Goal: Task Accomplishment & Management: Manage account settings

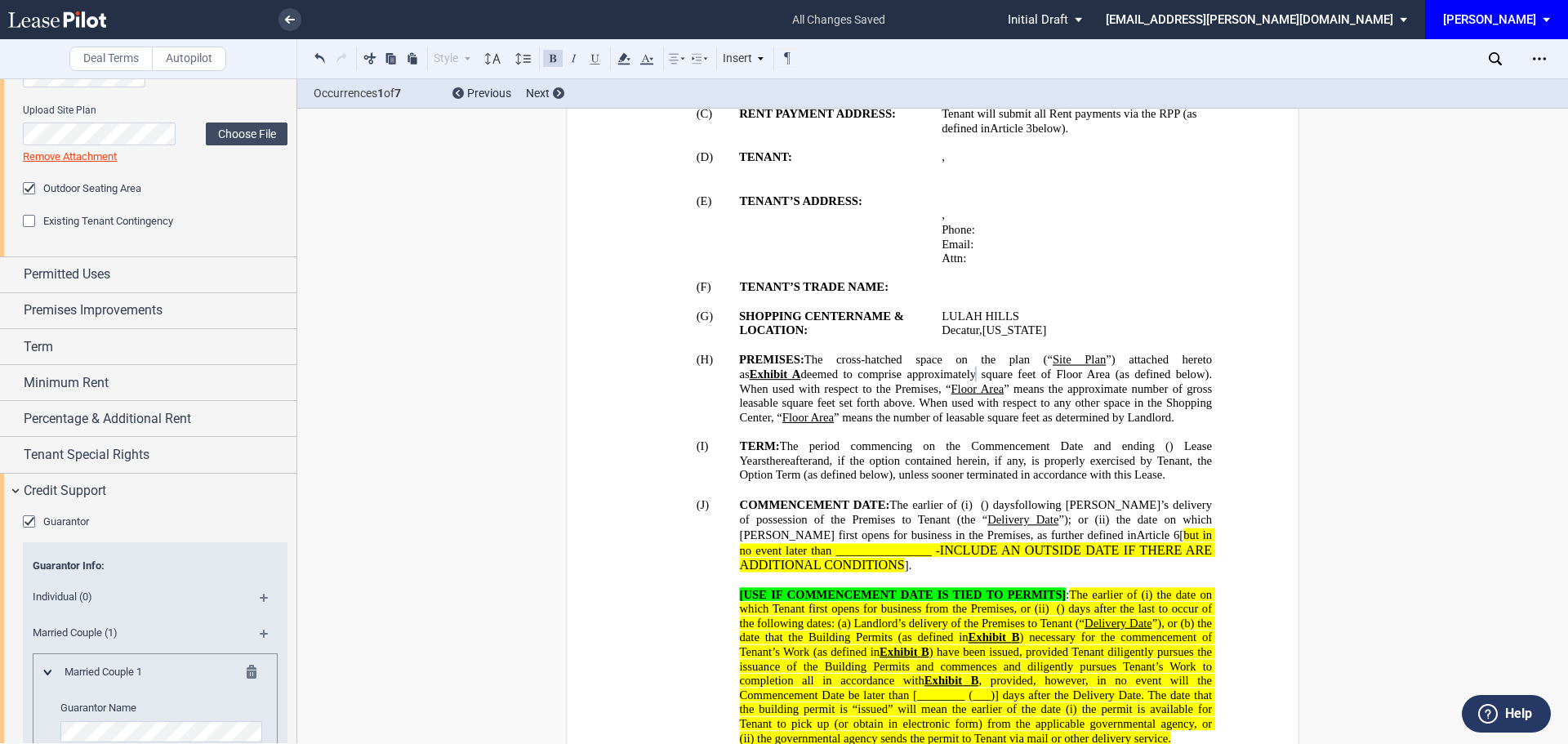
scroll to position [163, 0]
click at [162, 308] on span "Premises Improvements" at bounding box center [92, 309] width 139 height 20
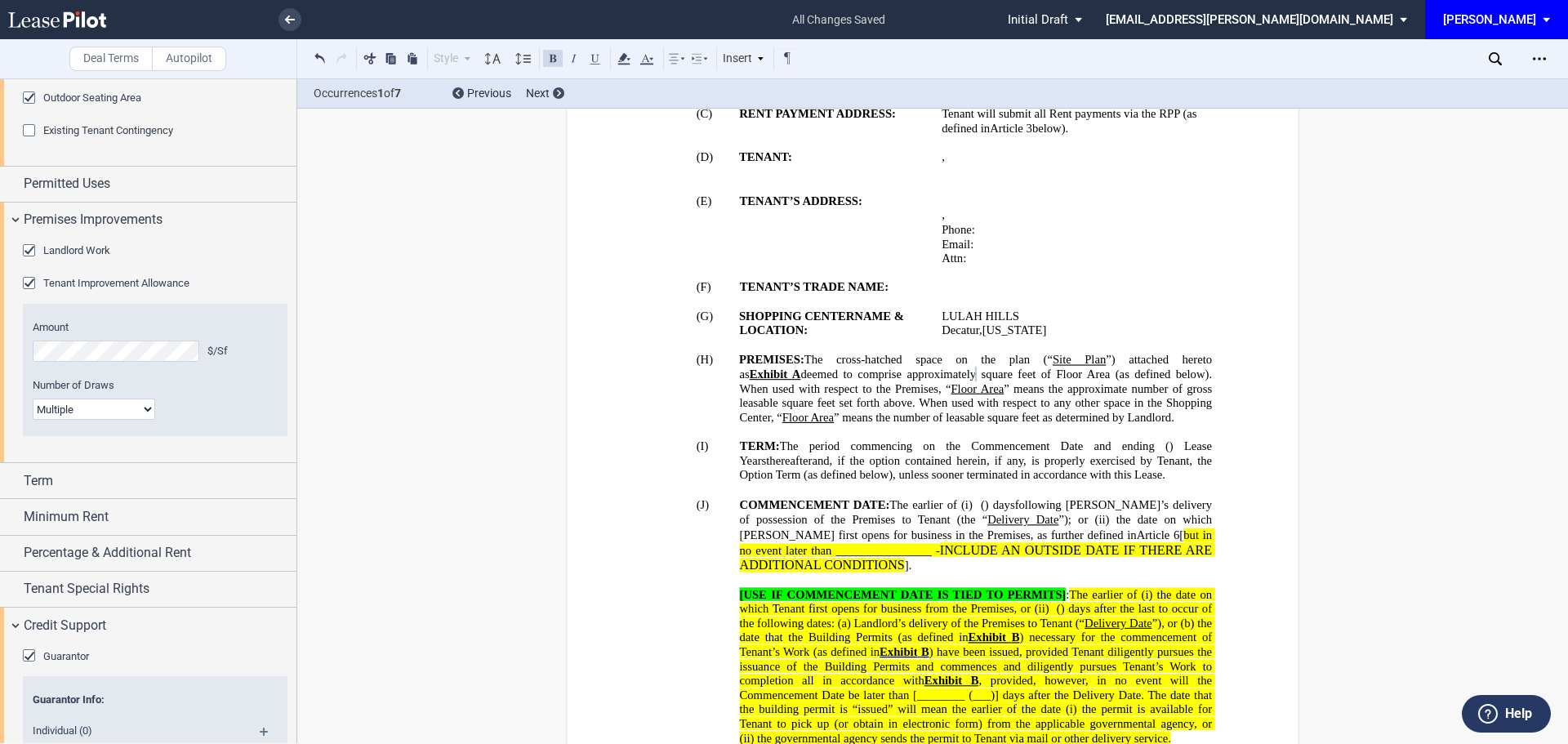
scroll to position [327, 0]
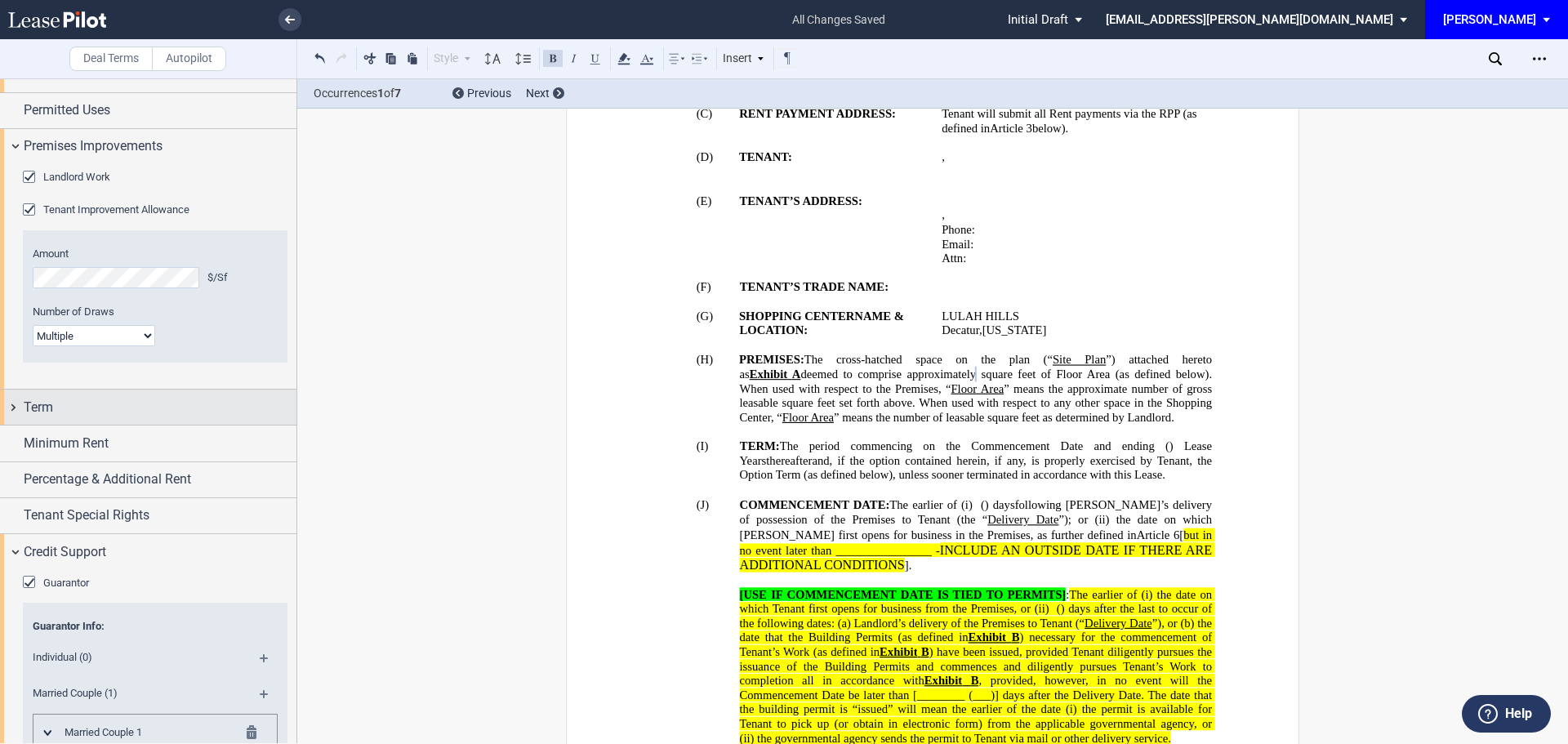
click at [49, 410] on span "Term" at bounding box center [37, 407] width 29 height 20
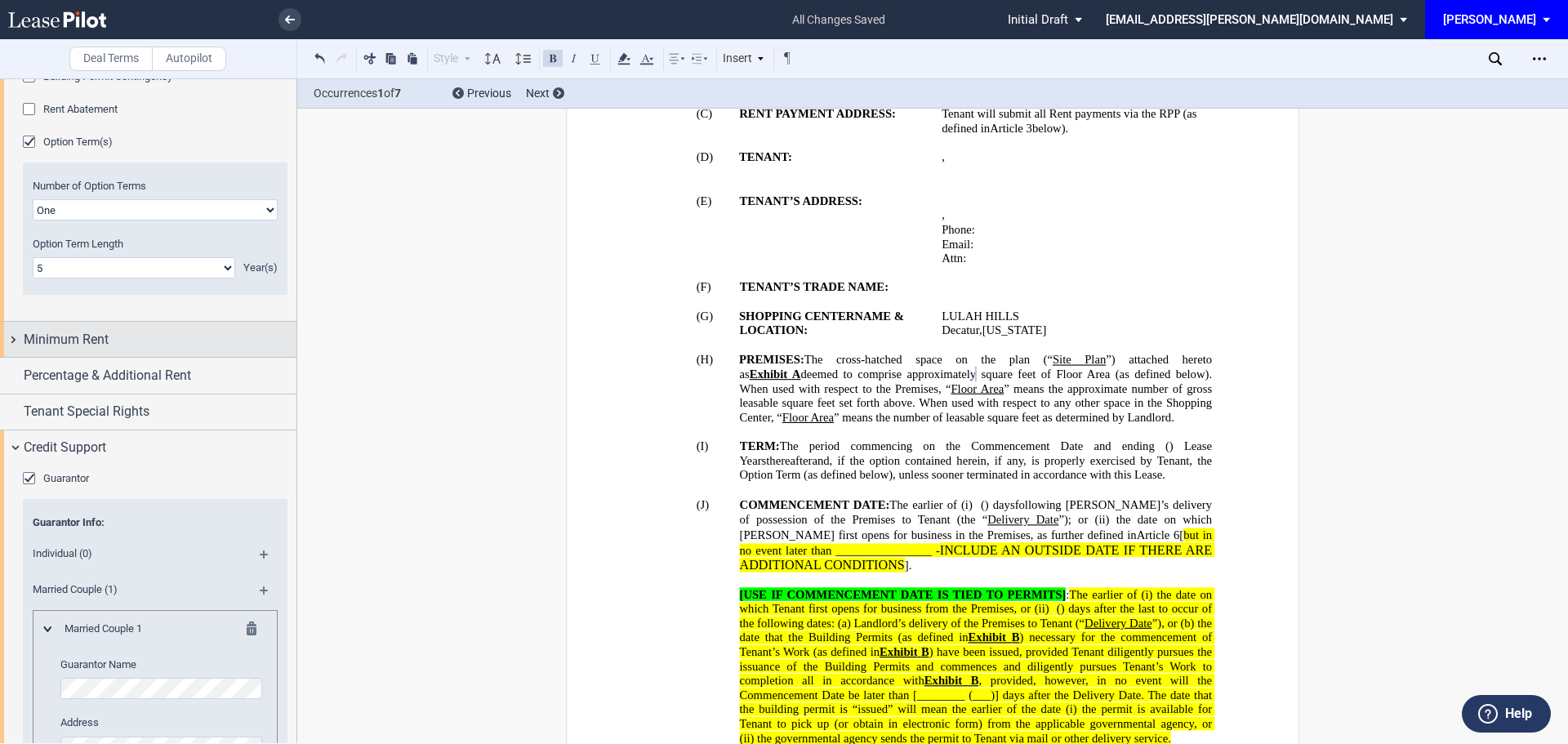
scroll to position [817, 0]
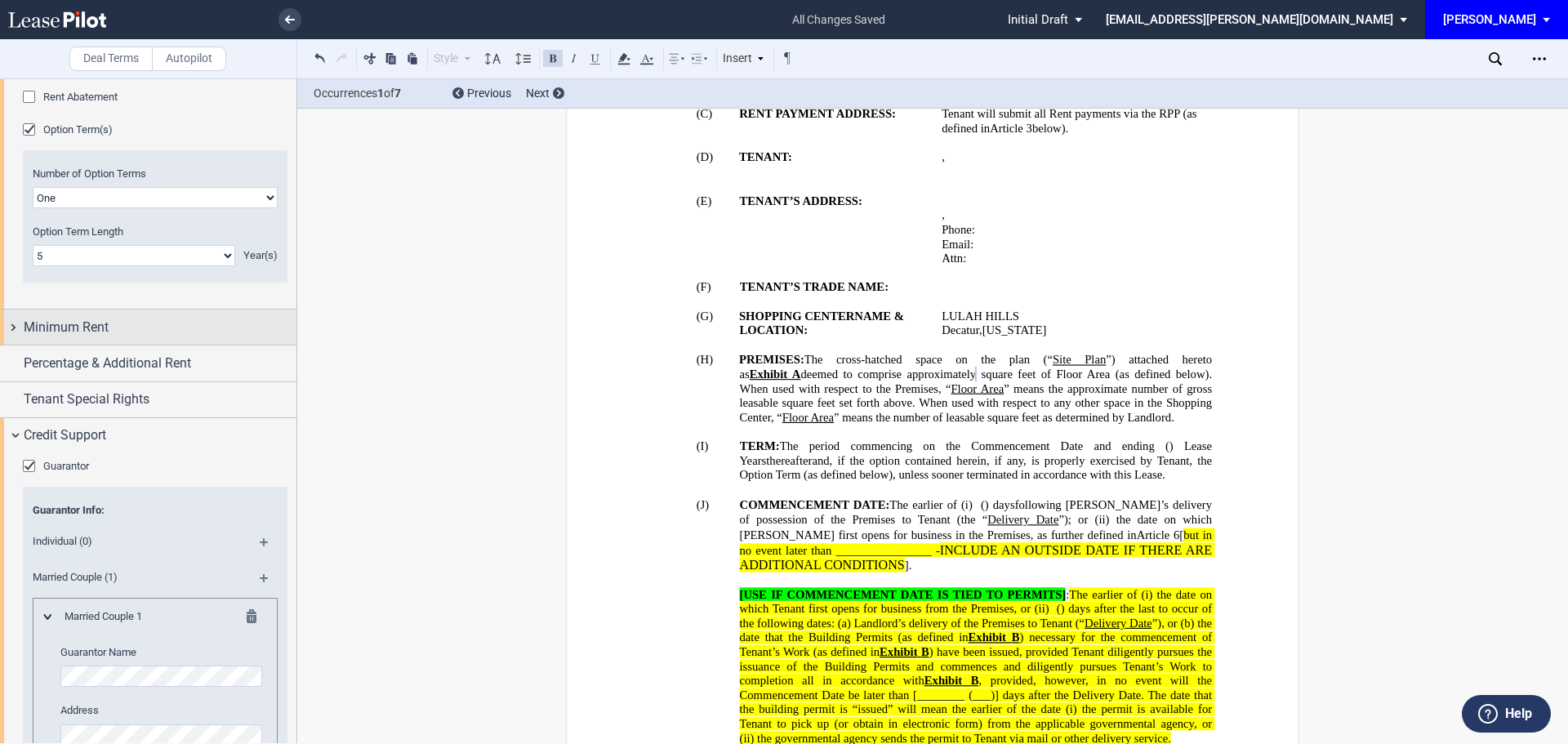
click at [91, 329] on span "Minimum Rent" at bounding box center [65, 327] width 85 height 20
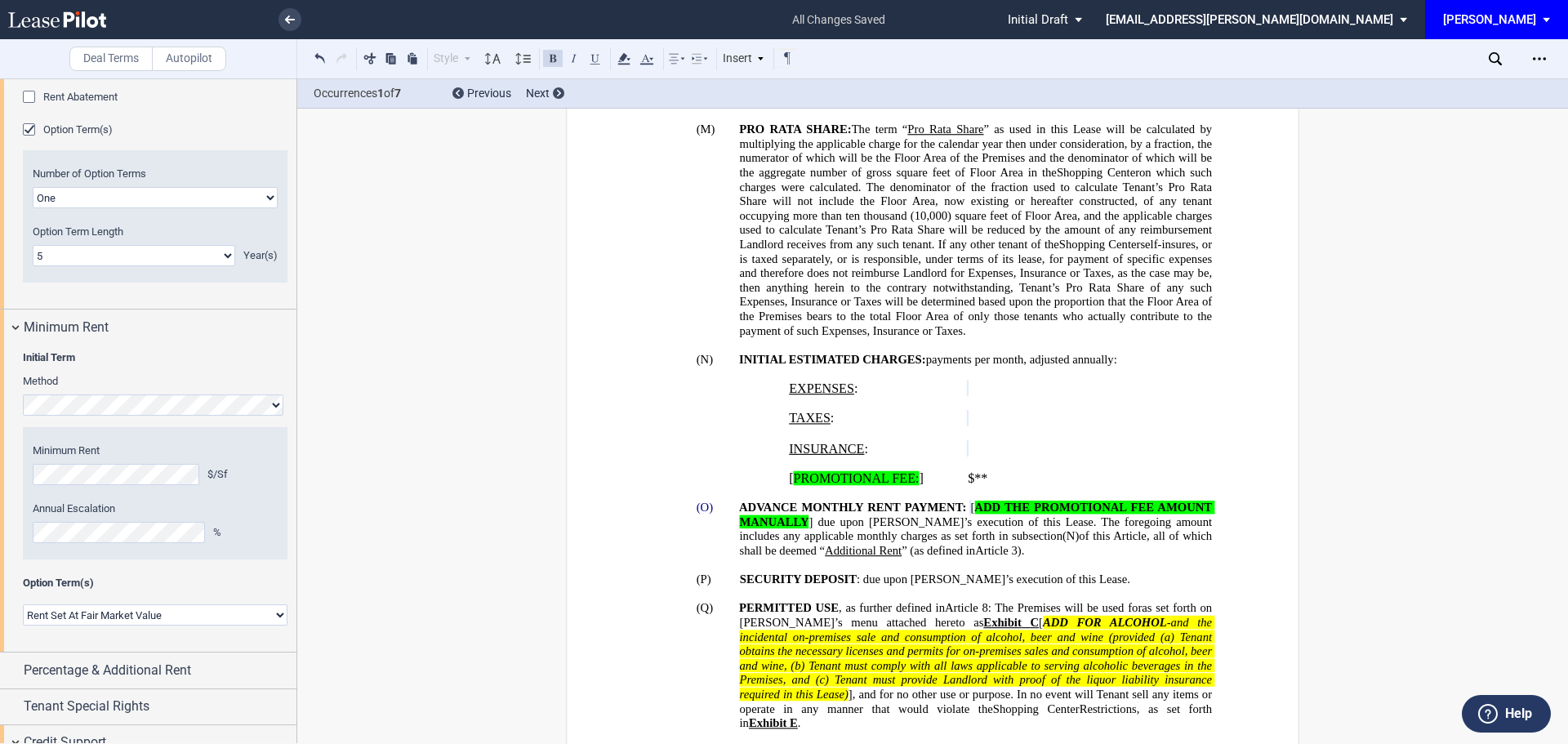
scroll to position [1704, 0]
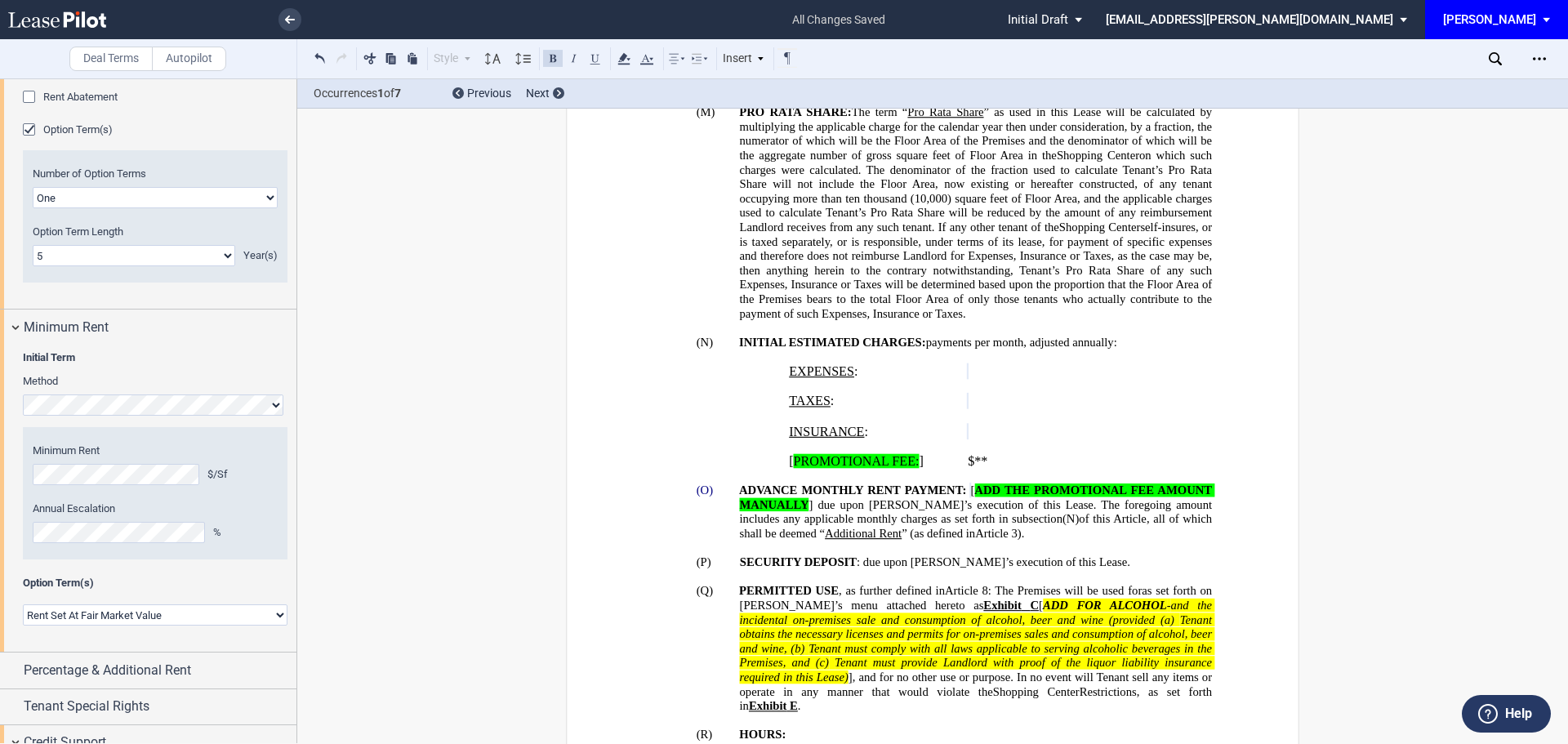
drag, startPoint x: 489, startPoint y: 648, endPoint x: 231, endPoint y: 462, distance: 318.1
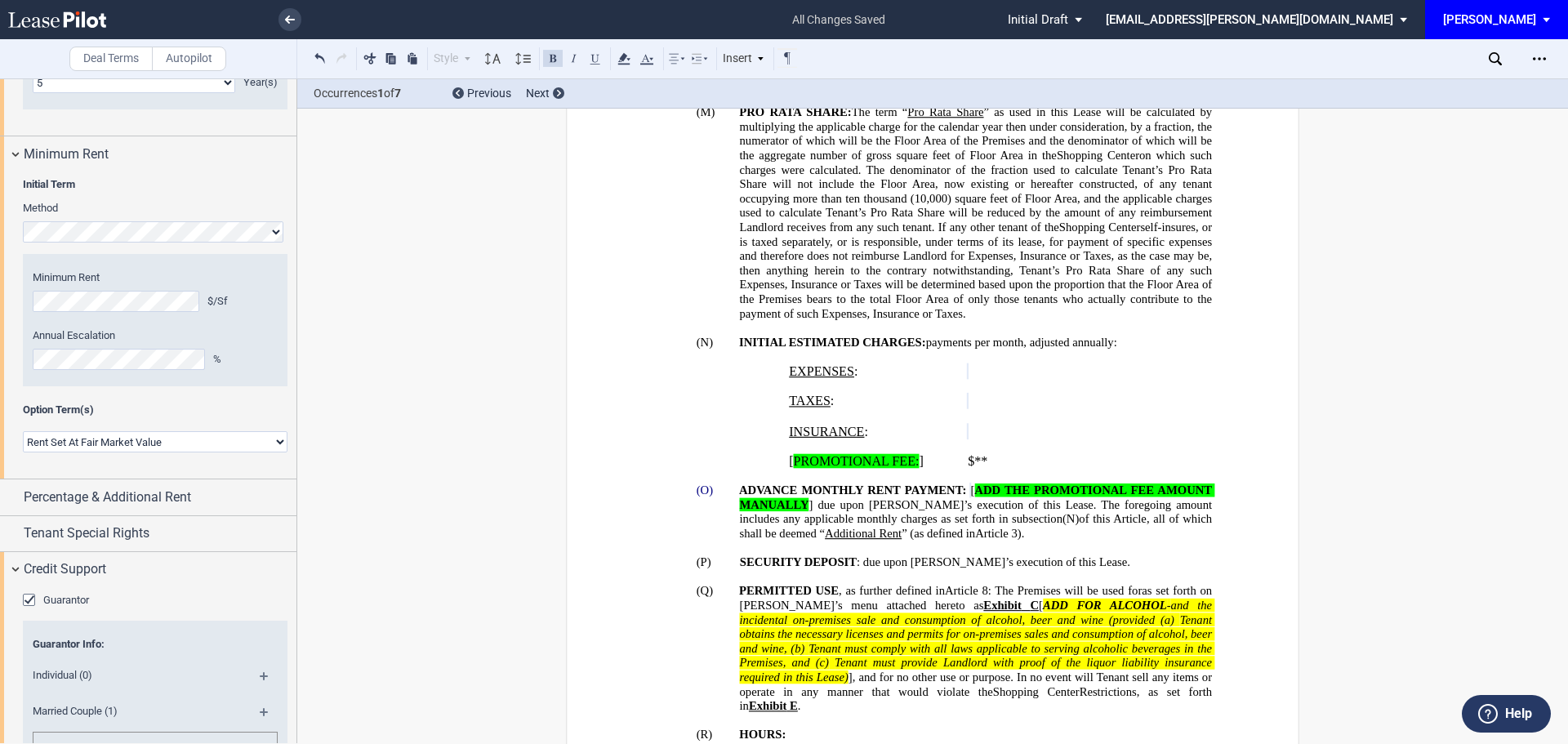
scroll to position [1061, 0]
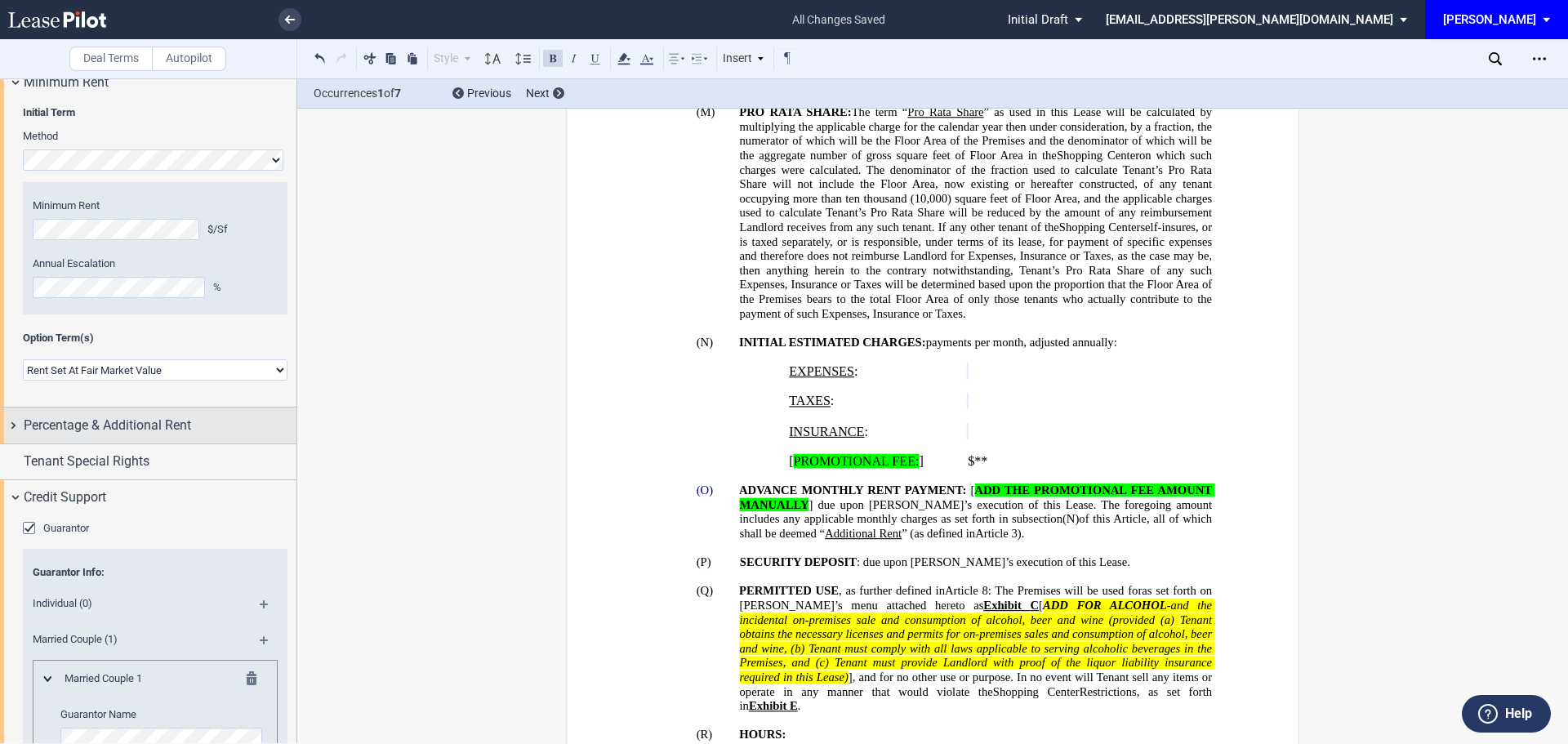
click at [203, 420] on div "Percentage & Additional Rent" at bounding box center [160, 425] width 273 height 20
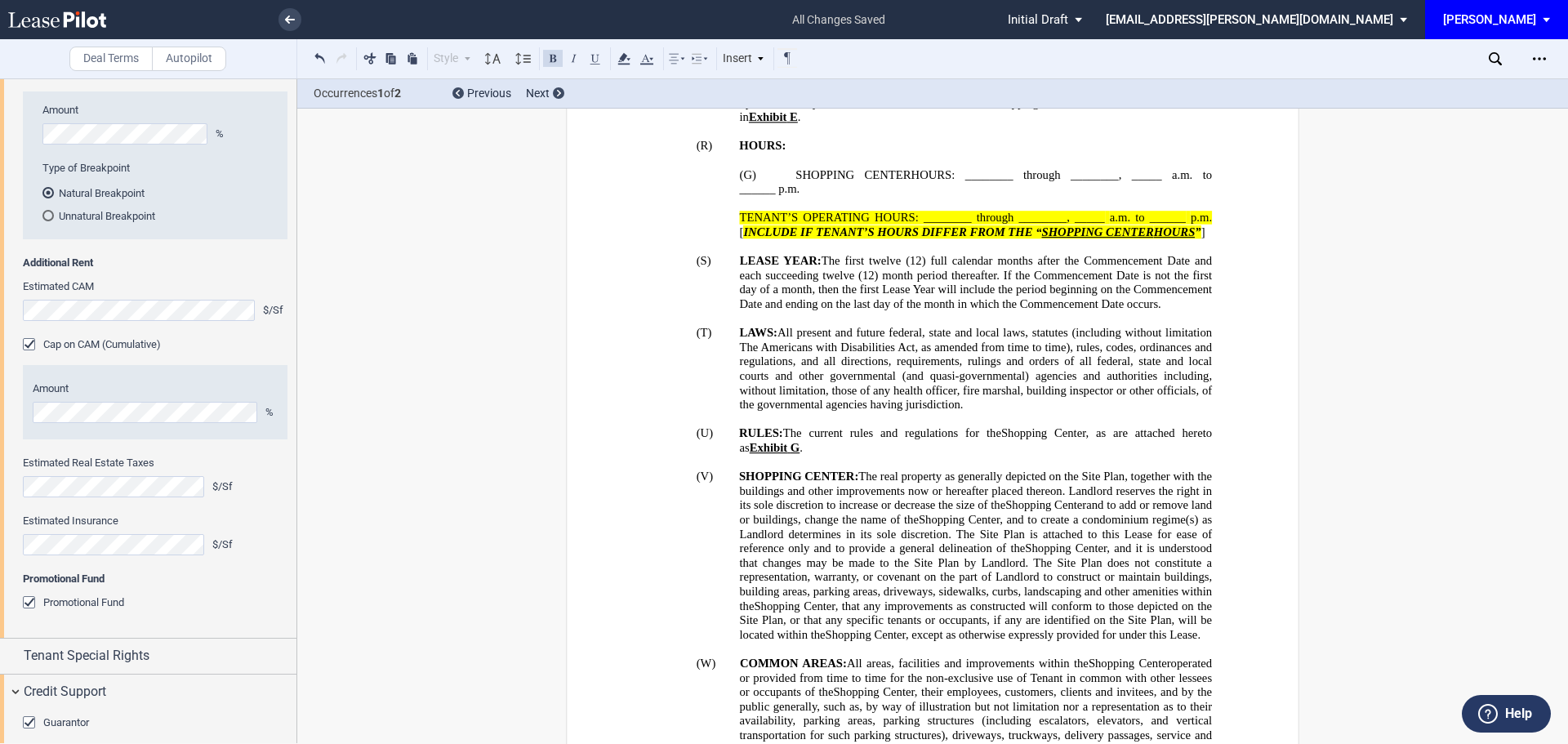
scroll to position [1803, 0]
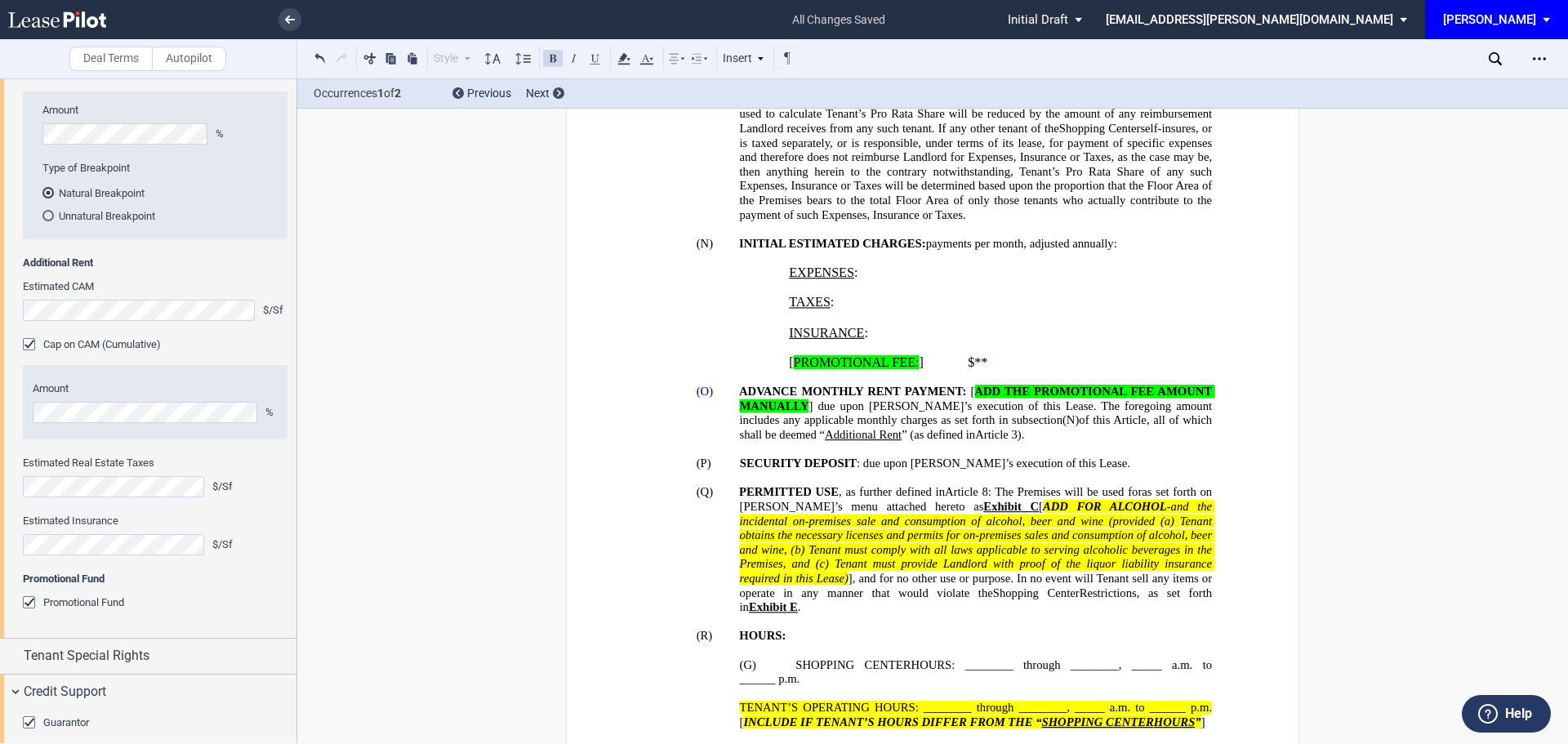
click at [1038, 314] on p "﻿" at bounding box center [1074, 317] width 214 height 15
click at [233, 544] on div "$/Sf" at bounding box center [249, 544] width 75 height 15
click at [1540, 63] on icon "Open Lease options menu" at bounding box center [1540, 59] width 13 height 13
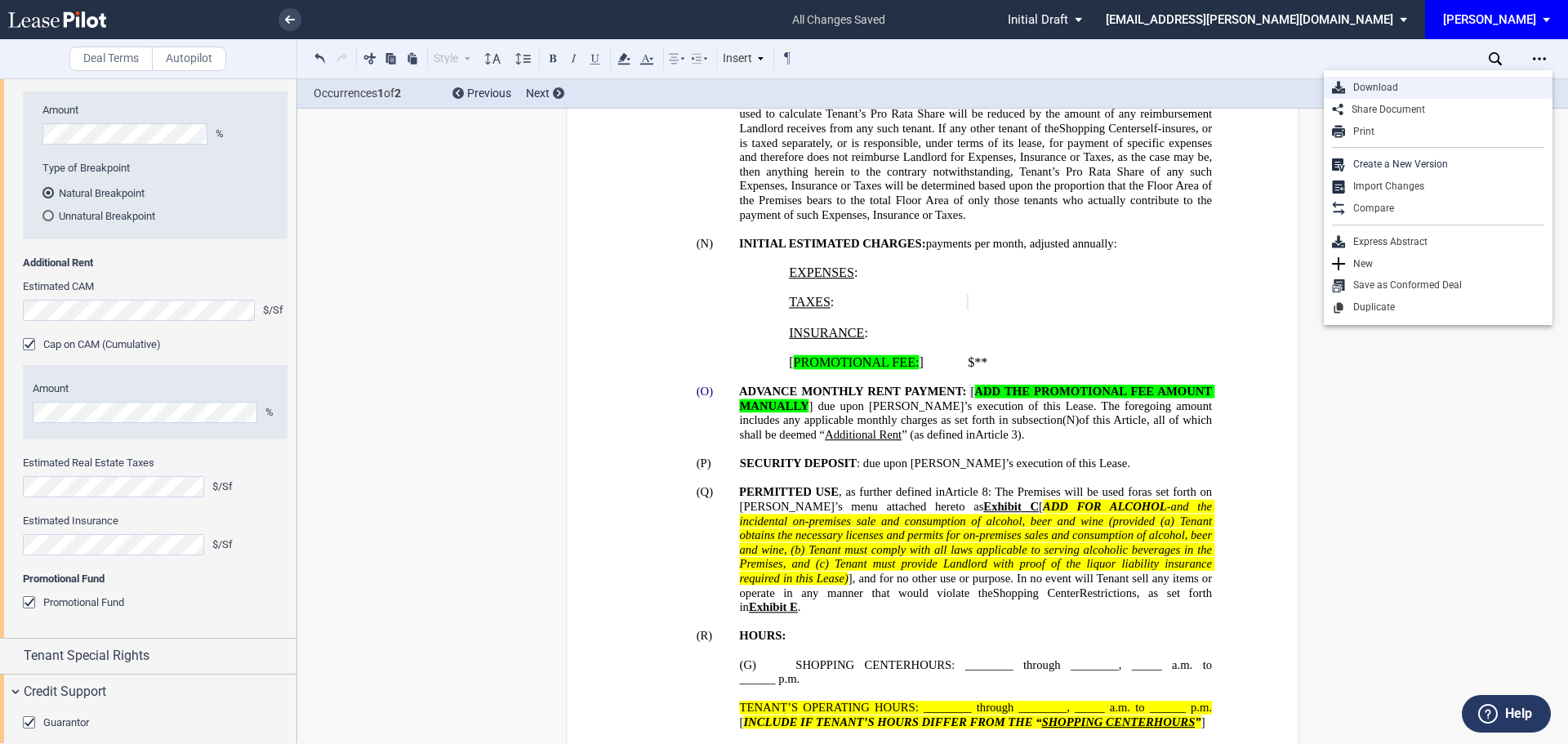
click at [1407, 81] on div "Download" at bounding box center [1444, 88] width 199 height 14
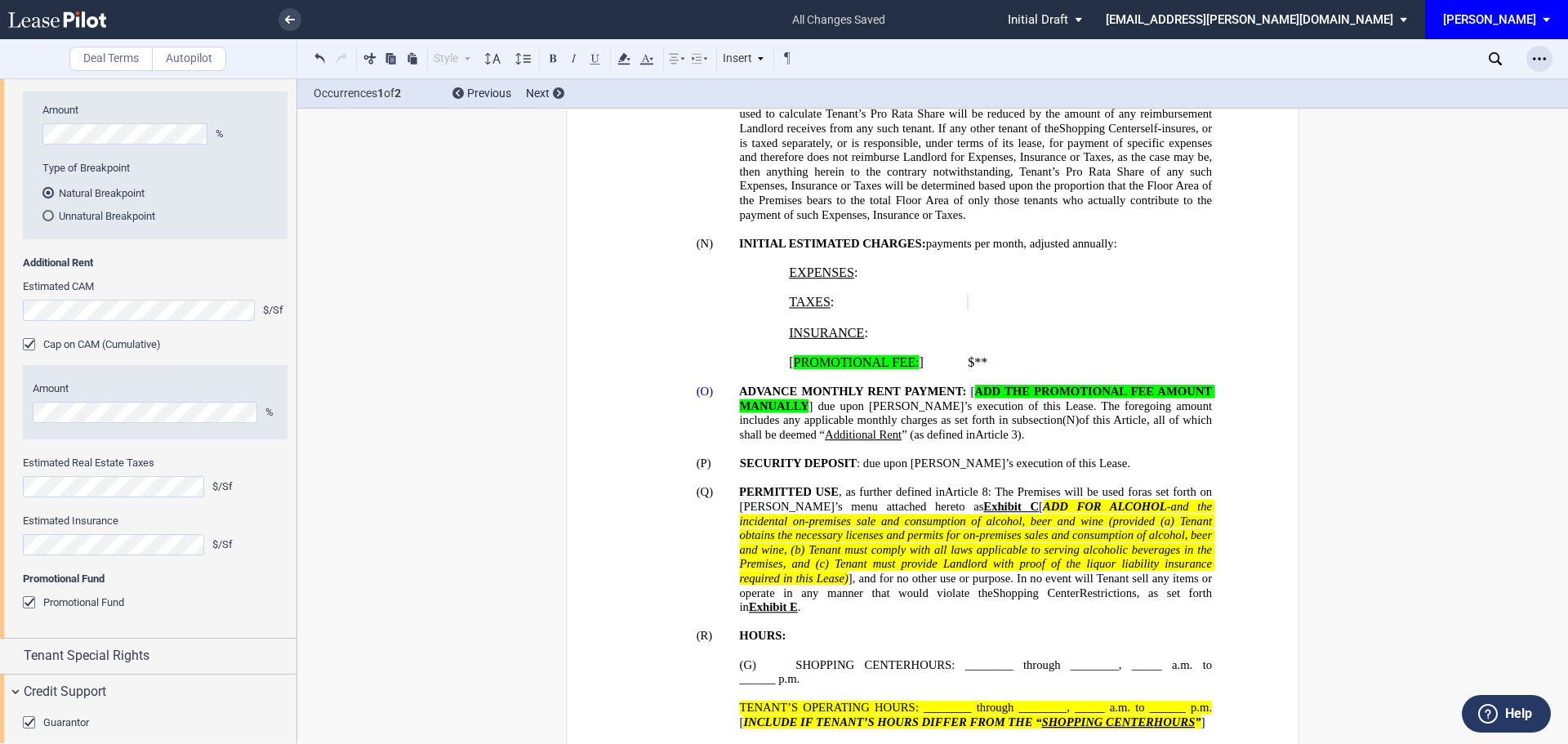
click at [1543, 55] on icon "Open Lease options menu" at bounding box center [1540, 59] width 13 height 13
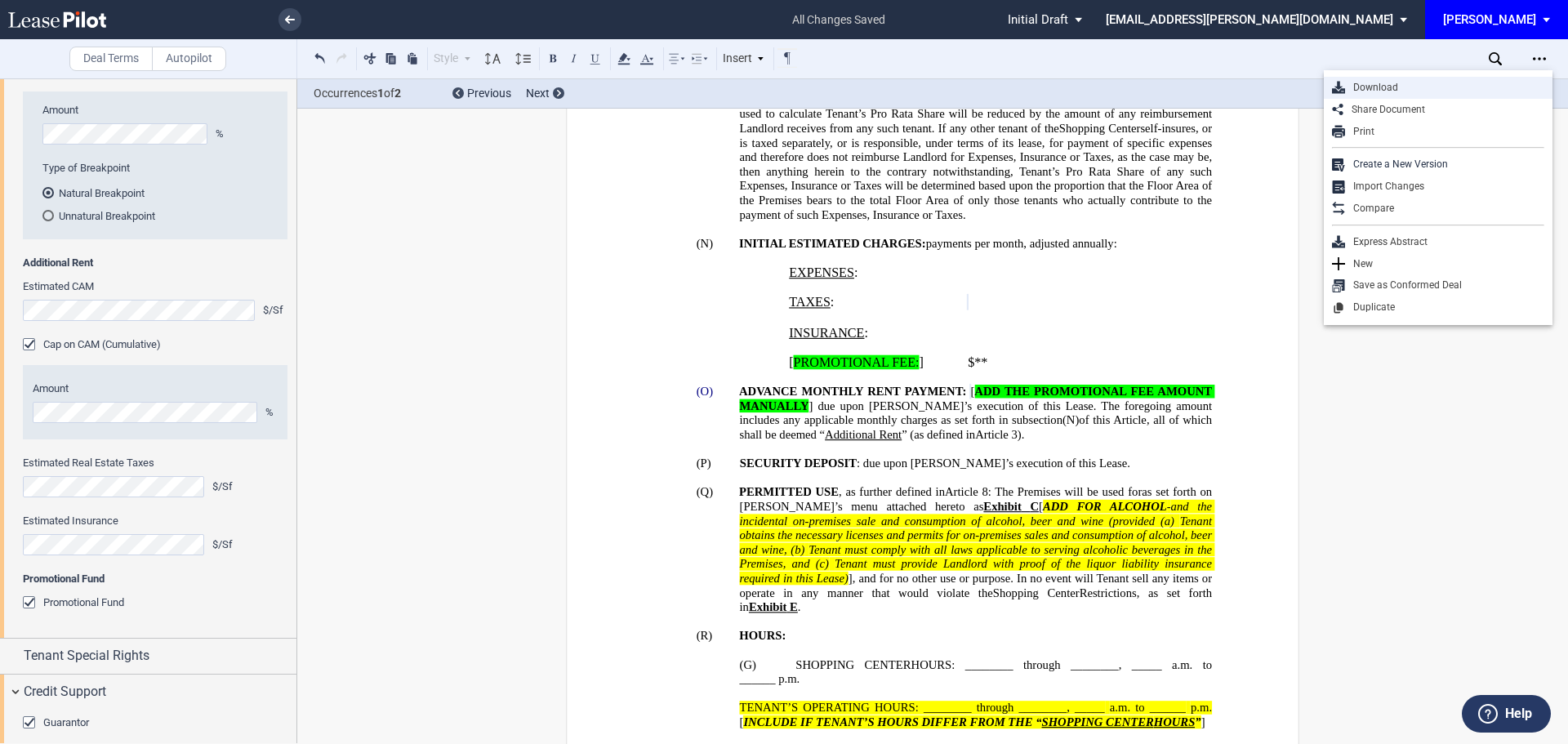
click at [1391, 86] on div "Download" at bounding box center [1444, 88] width 199 height 14
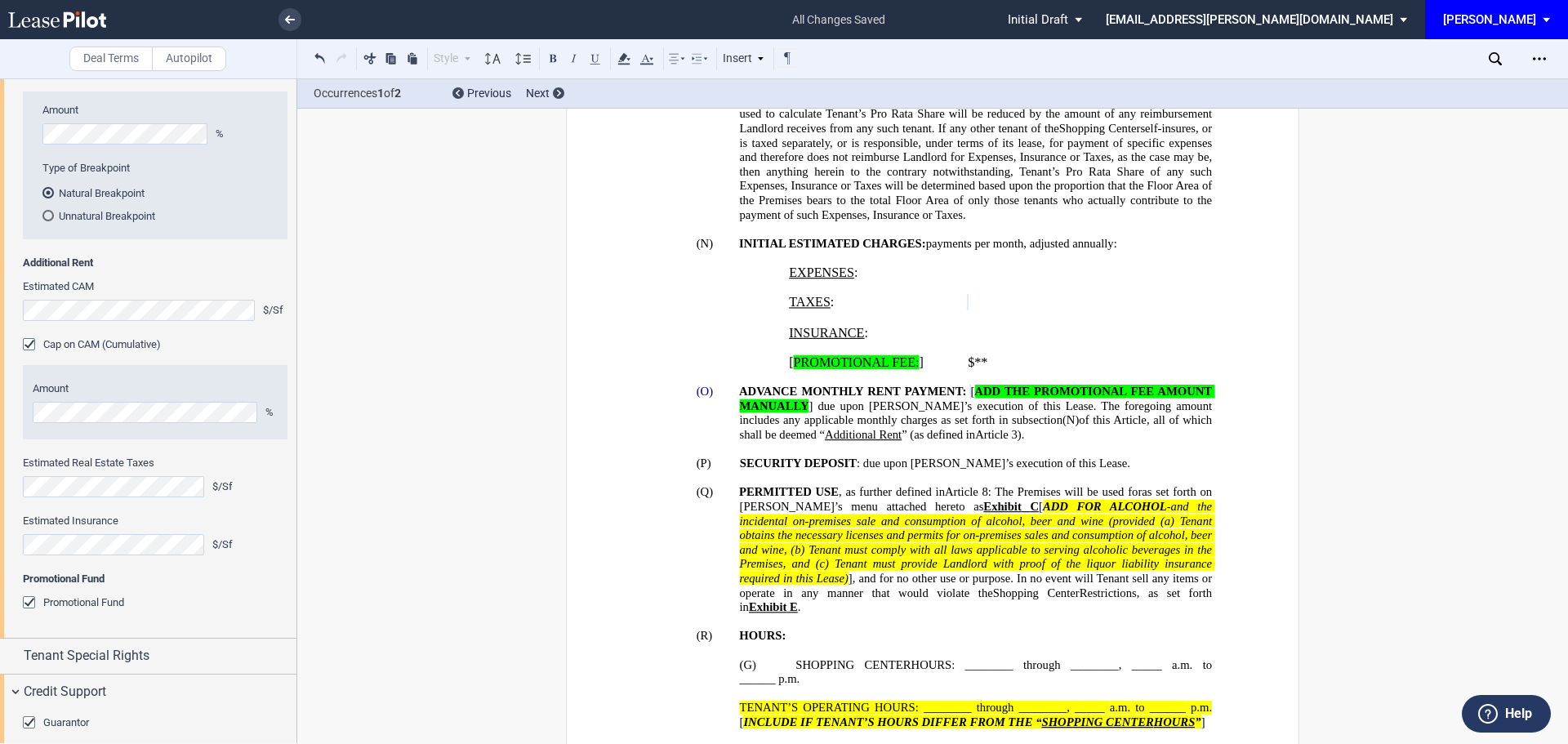
click at [11, 410] on div "Percentage Rent Tenant Pays Percentage Rent Amount % Type of Breakpoint Natural…" at bounding box center [148, 336] width 296 height 602
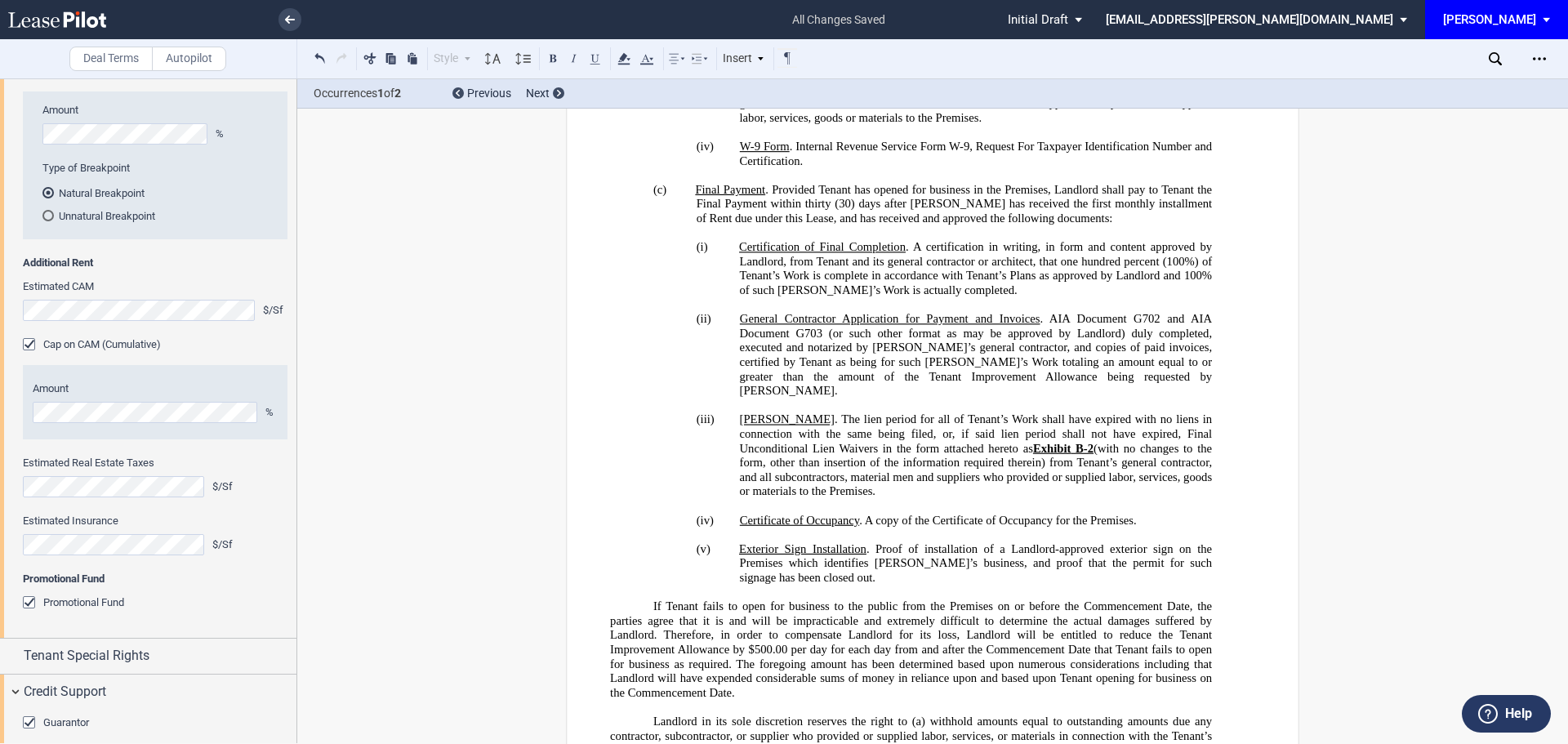
scroll to position [3348, 0]
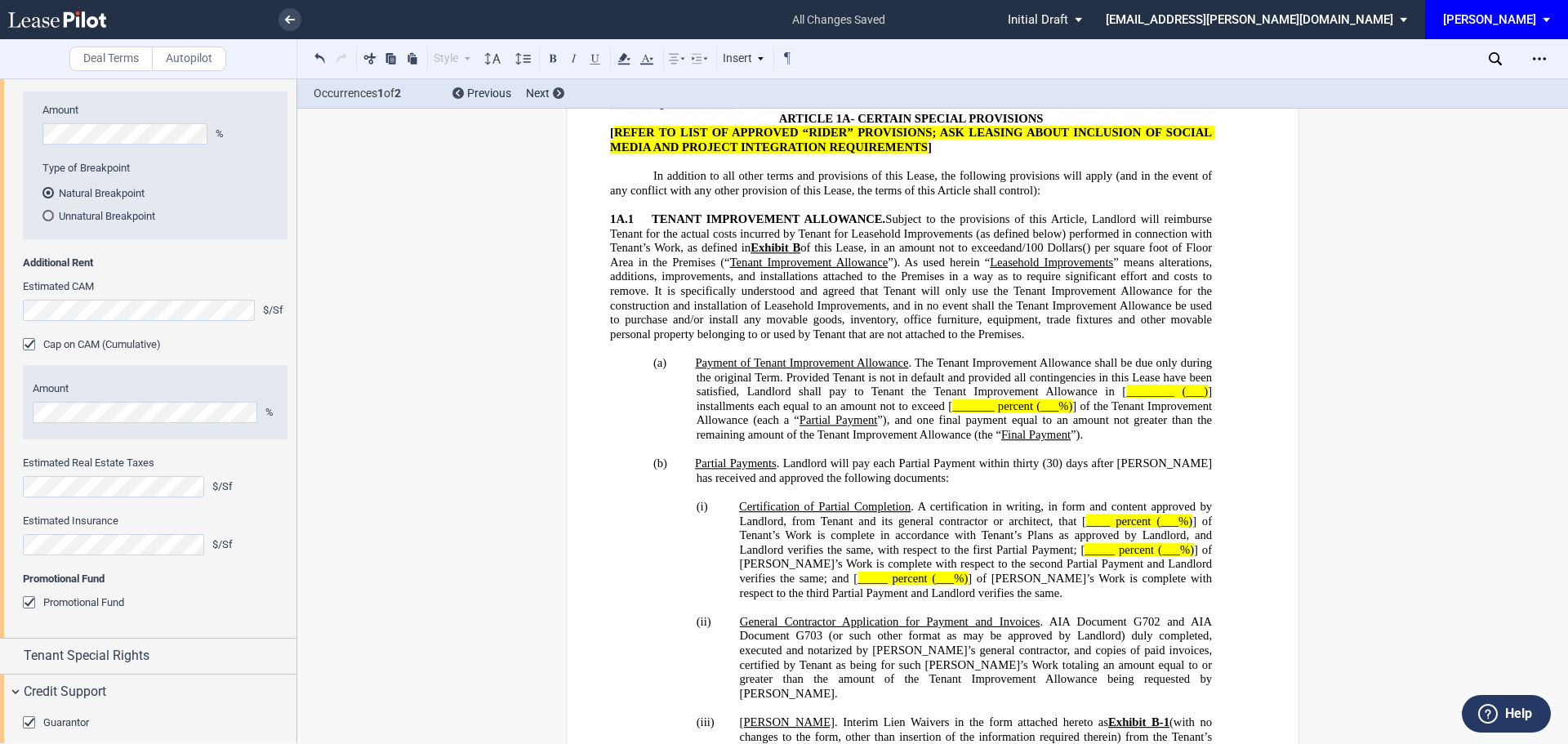
click at [203, 611] on editor-control "Promotional Fund" at bounding box center [154, 611] width 264 height 33
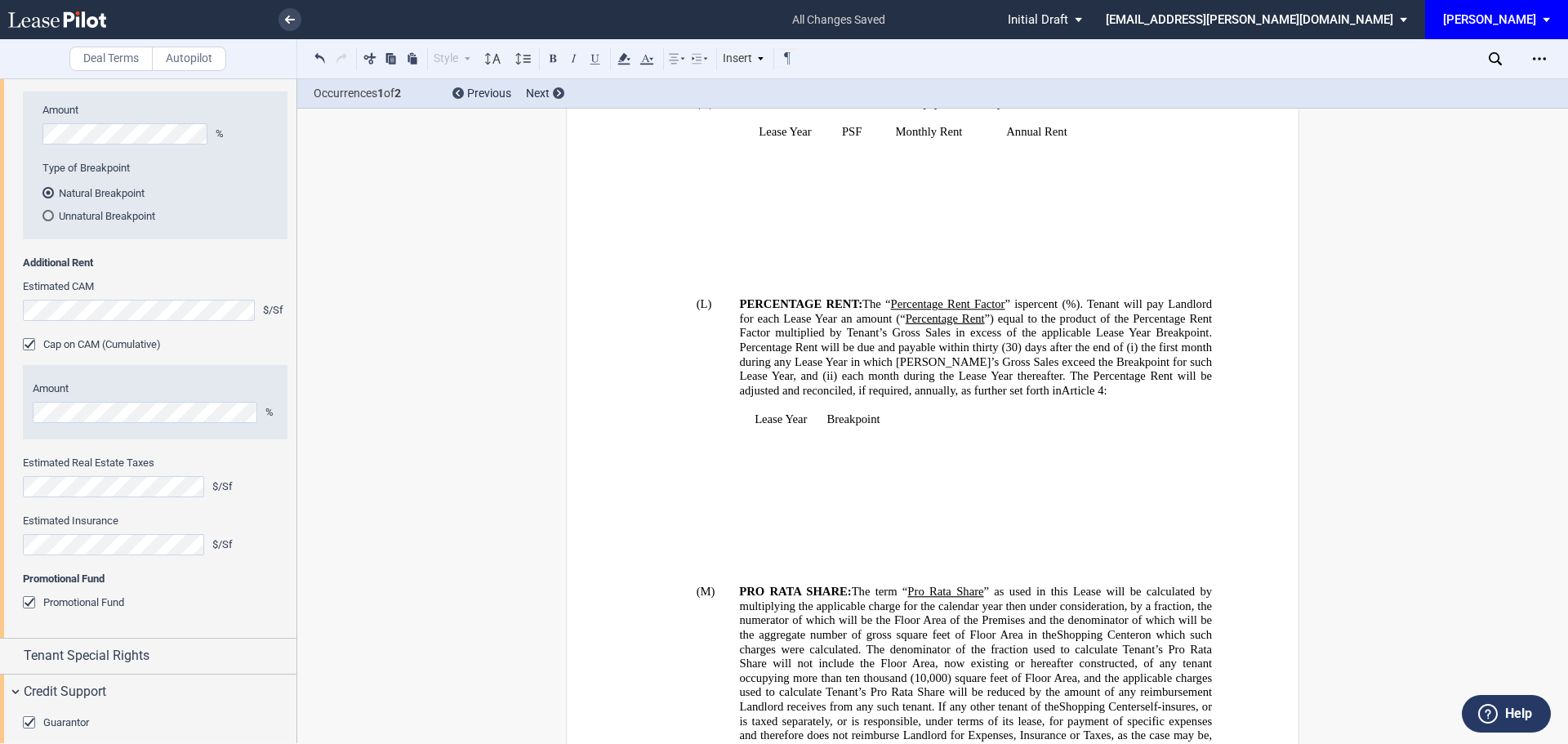
scroll to position [1633, 0]
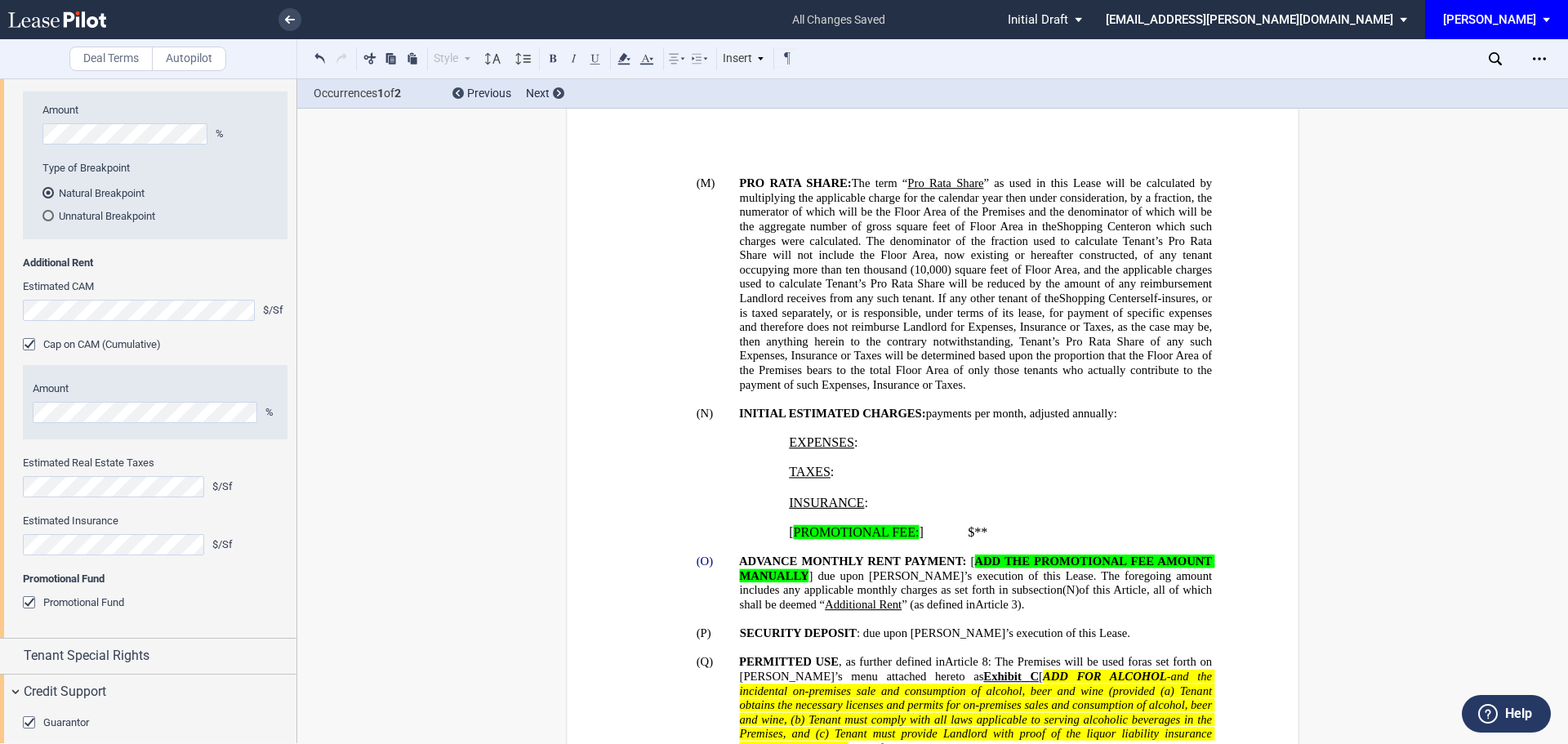
drag, startPoint x: 148, startPoint y: 625, endPoint x: 146, endPoint y: 600, distance: 25.1
click at [148, 609] on editor-control "Promotional Fund" at bounding box center [154, 611] width 264 height 33
drag, startPoint x: 5, startPoint y: 475, endPoint x: 8, endPoint y: 486, distance: 11.4
click at [6, 478] on div "Percentage Rent Tenant Pays Percentage Rent Amount % Type of Breakpoint Natural…" at bounding box center [148, 336] width 296 height 602
click at [0, 492] on html ".bocls-1{fill:#26354a;fill-rule:evenodd} Loading... × all changes saved Pending…" at bounding box center [784, 372] width 1568 height 744
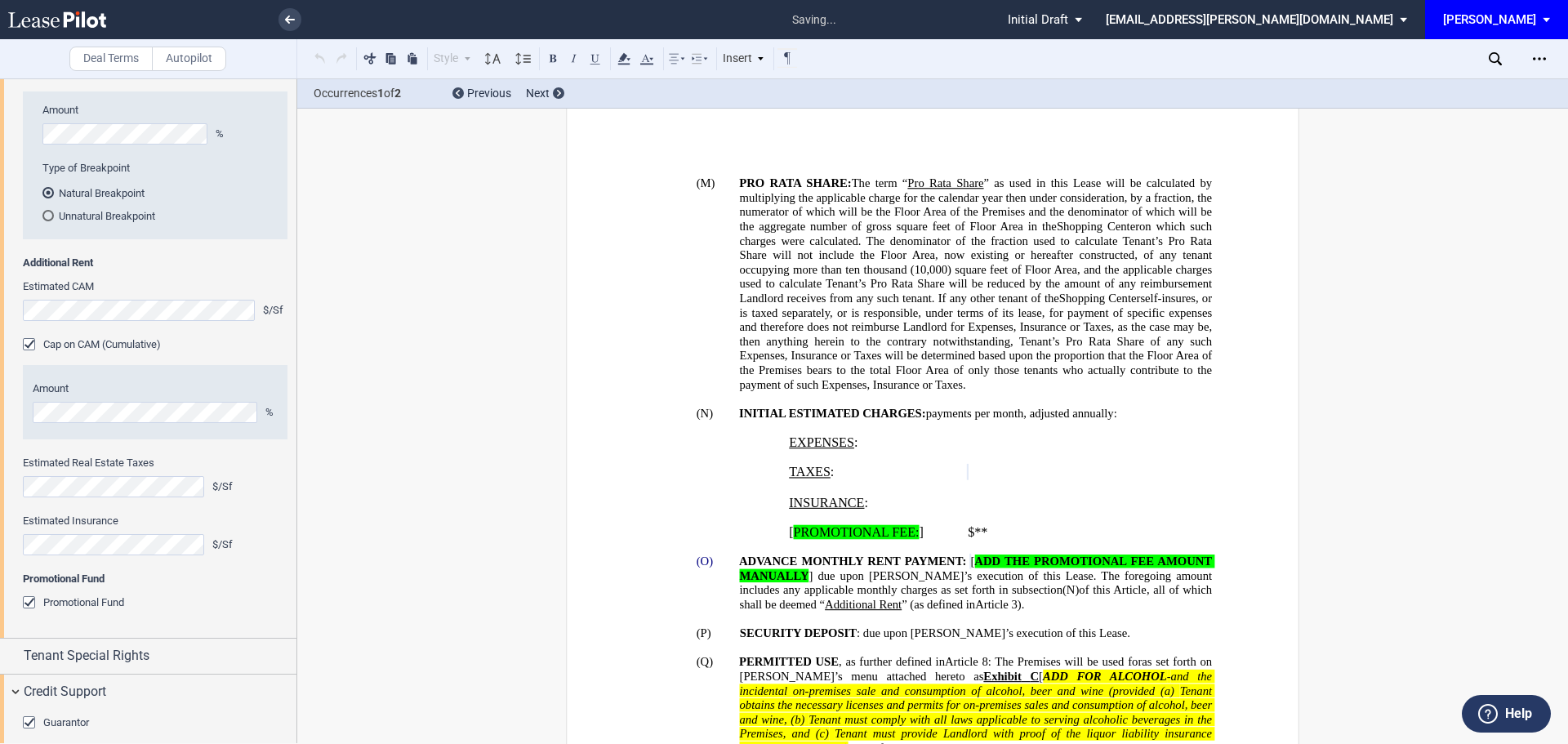
click at [1053, 465] on p "﻿ ﻿" at bounding box center [1074, 472] width 214 height 16
